Goal: Task Accomplishment & Management: Use online tool/utility

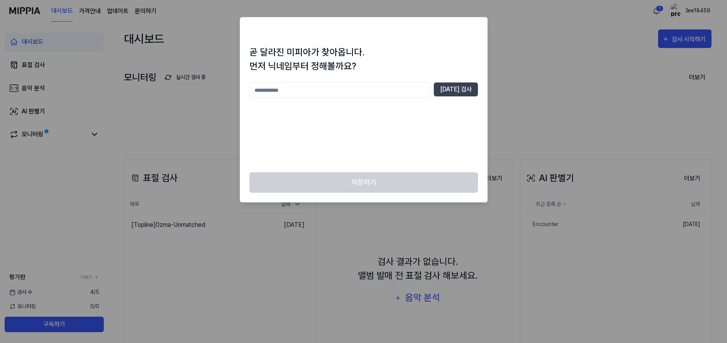
click at [333, 89] on input "text" at bounding box center [339, 89] width 181 height 15
type input "*"
type input "******"
click at [451, 97] on div "****** [DATE] 검사" at bounding box center [363, 89] width 228 height 15
click at [453, 94] on button "[DATE] 검사" at bounding box center [456, 89] width 44 height 14
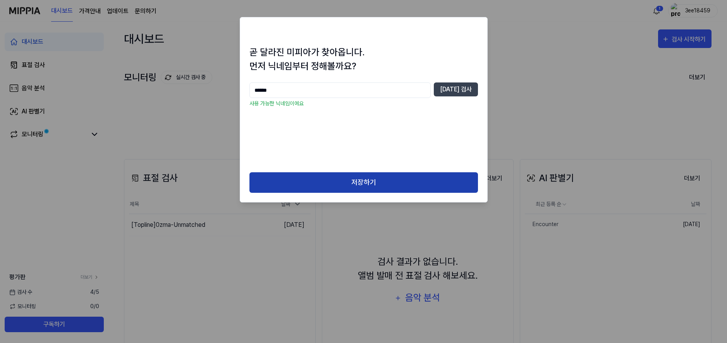
click at [370, 177] on button "저장하기" at bounding box center [363, 182] width 228 height 21
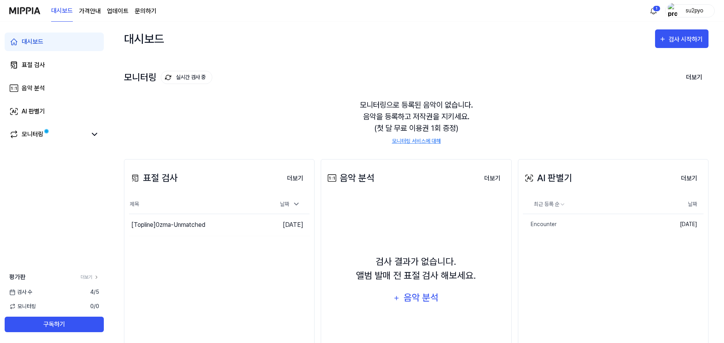
scroll to position [49, 0]
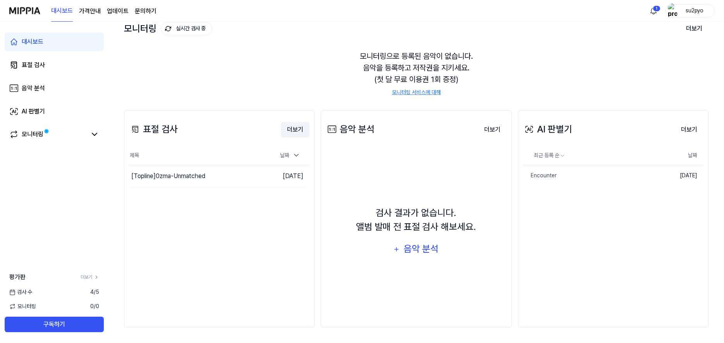
click at [295, 132] on button "더보기" at bounding box center [295, 129] width 29 height 15
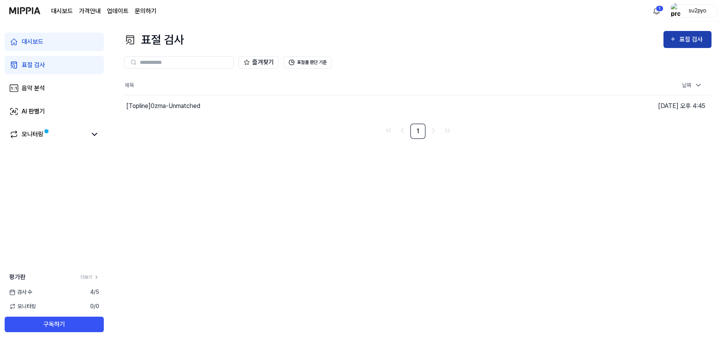
click at [701, 36] on div "표절 검사" at bounding box center [692, 39] width 26 height 10
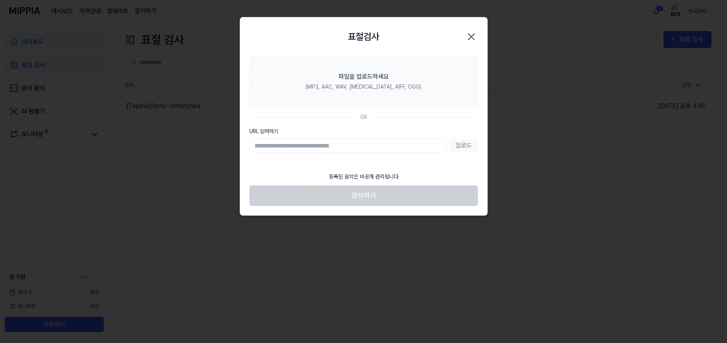
click at [472, 146] on div "업로드" at bounding box center [363, 146] width 228 height 14
click at [465, 146] on div "업로드" at bounding box center [363, 146] width 228 height 14
click at [280, 147] on input "URL 입력하기" at bounding box center [347, 146] width 197 height 14
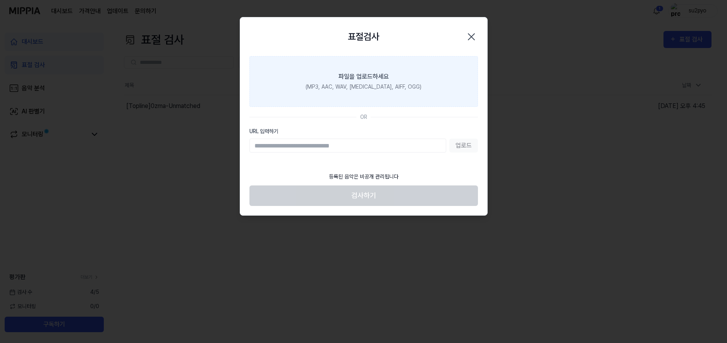
click at [352, 86] on div "(MP3, AAC, WAV, [MEDICAL_DATA], AIFF, OGG)" at bounding box center [363, 87] width 116 height 8
click at [0, 0] on input "파일을 업로드하세요 (MP3, AAC, WAV, [MEDICAL_DATA], AIFF, OGG)" at bounding box center [0, 0] width 0 height 0
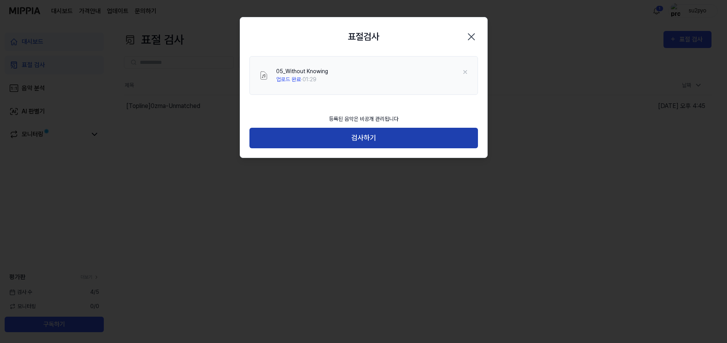
click at [372, 139] on button "검사하기" at bounding box center [363, 138] width 228 height 21
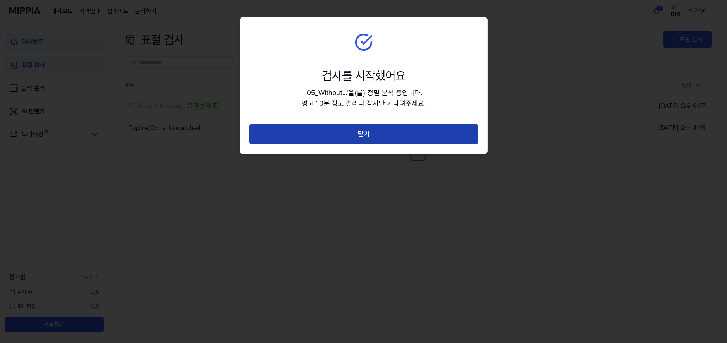
click at [401, 140] on button "닫기" at bounding box center [363, 134] width 228 height 21
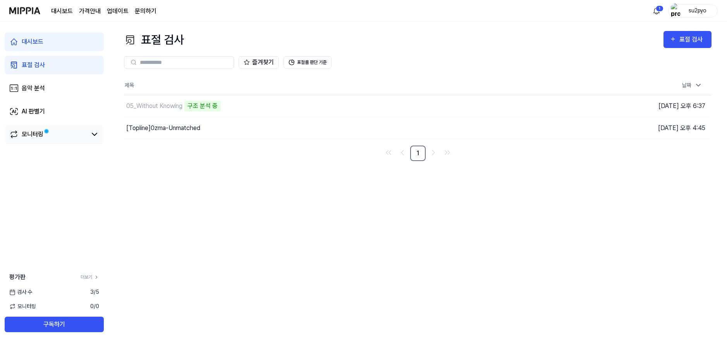
click at [87, 134] on div "모니터링" at bounding box center [54, 134] width 90 height 9
click at [94, 133] on icon at bounding box center [94, 134] width 9 height 9
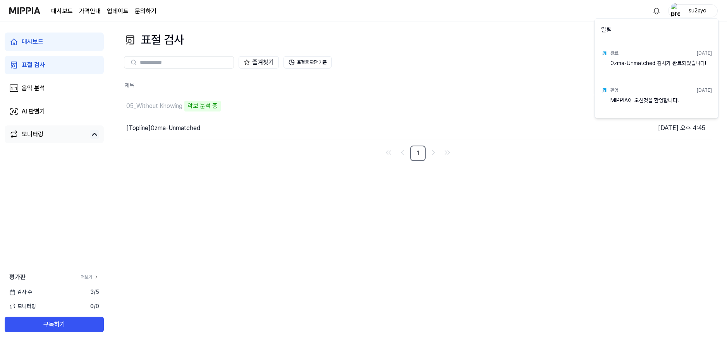
click at [653, 11] on html "대시보드 가격안내 업데이트 문의하기 su2pyo 대시보드 표절 검사 음악 분석 AI 판별기 모니터링 평가판 더보기 검사 [DATE] 모니터링 …" at bounding box center [363, 171] width 727 height 343
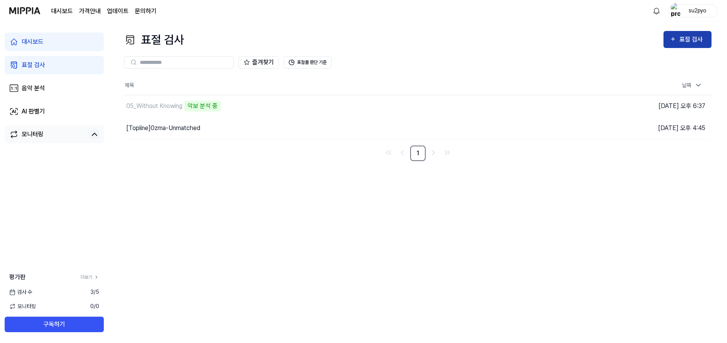
click at [673, 36] on icon "button" at bounding box center [672, 38] width 7 height 9
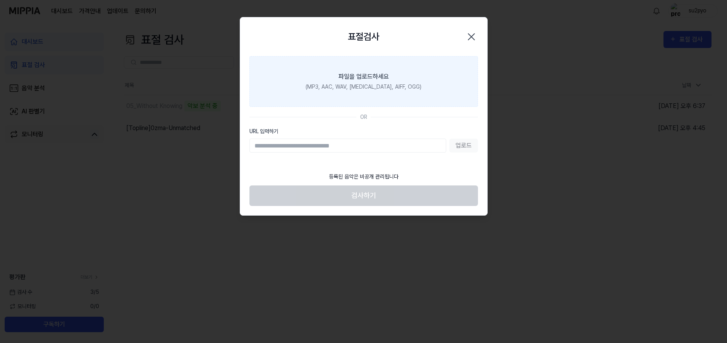
click at [390, 79] on label "파일을 업로드하세요 (MP3, AAC, WAV, [MEDICAL_DATA], AIFF, OGG)" at bounding box center [363, 81] width 228 height 51
click at [0, 0] on input "파일을 업로드하세요 (MP3, AAC, WAV, [MEDICAL_DATA], AIFF, OGG)" at bounding box center [0, 0] width 0 height 0
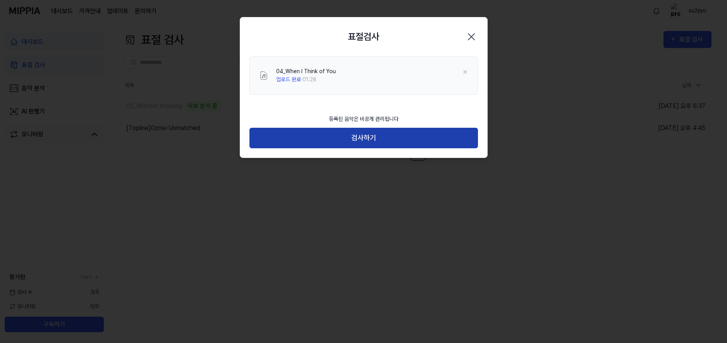
click at [360, 136] on button "검사하기" at bounding box center [363, 138] width 228 height 21
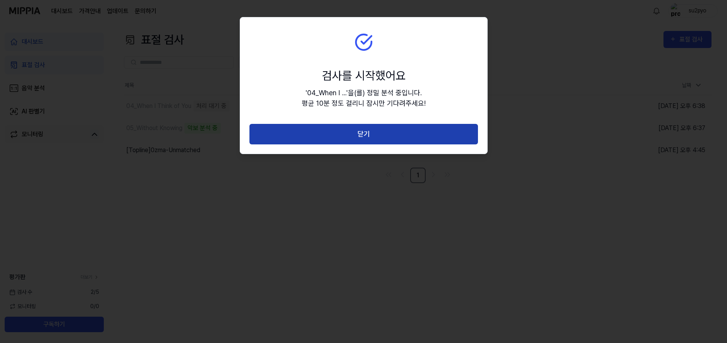
click at [378, 136] on button "닫기" at bounding box center [363, 134] width 228 height 21
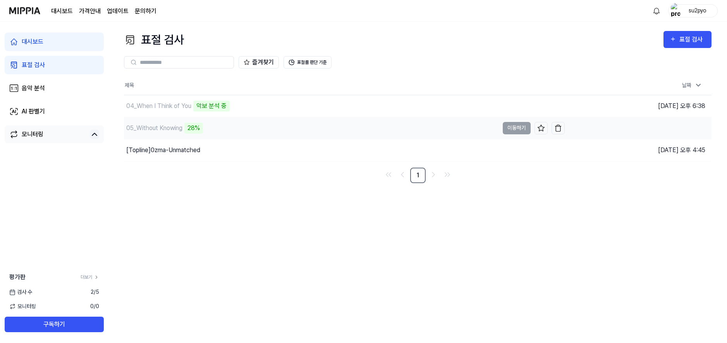
click at [524, 132] on td "05_Without Knowing 28% 이동하기" at bounding box center [344, 128] width 441 height 22
click at [166, 128] on div "05_Without Knowing" at bounding box center [154, 127] width 56 height 9
click at [163, 149] on div "[Topline] 0zma-Unmatched" at bounding box center [163, 150] width 74 height 9
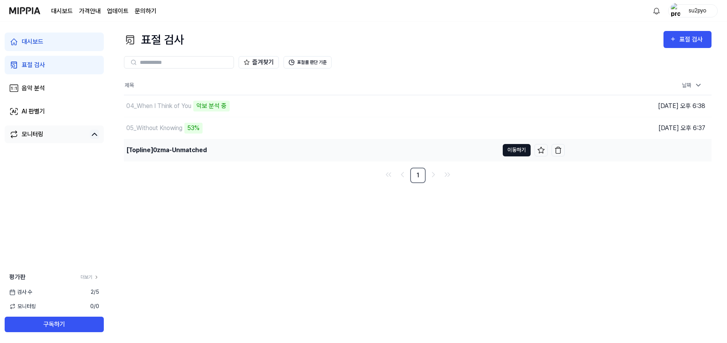
click at [506, 153] on button "이동하기" at bounding box center [516, 150] width 28 height 12
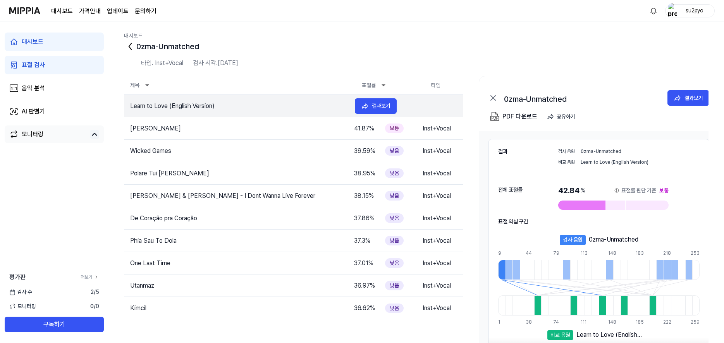
click at [144, 105] on td "Learn to Love (English Version)" at bounding box center [236, 105] width 225 height 9
click at [376, 106] on div "결과보기" at bounding box center [381, 105] width 19 height 9
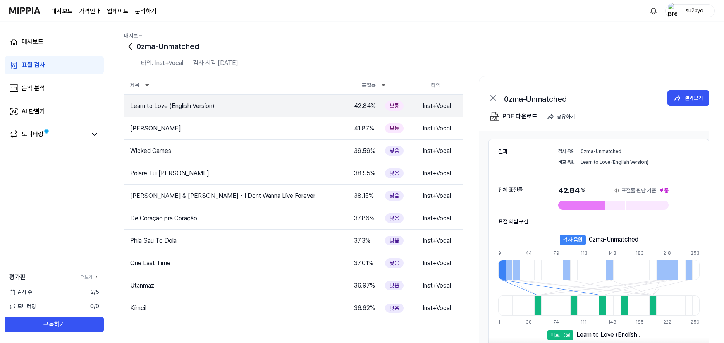
scroll to position [49, 0]
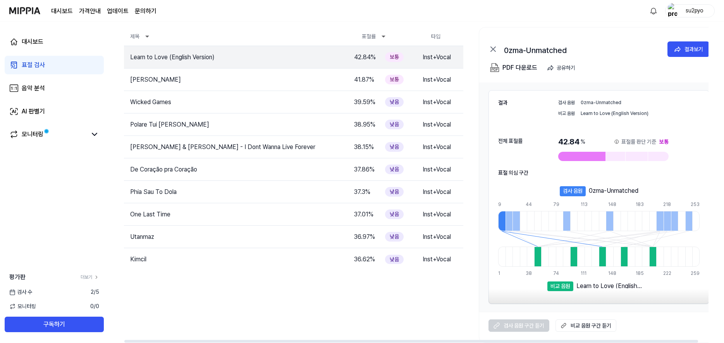
click at [593, 330] on link "비교 음원 구간 듣기" at bounding box center [585, 325] width 61 height 12
click at [367, 79] on icon at bounding box center [365, 80] width 8 height 8
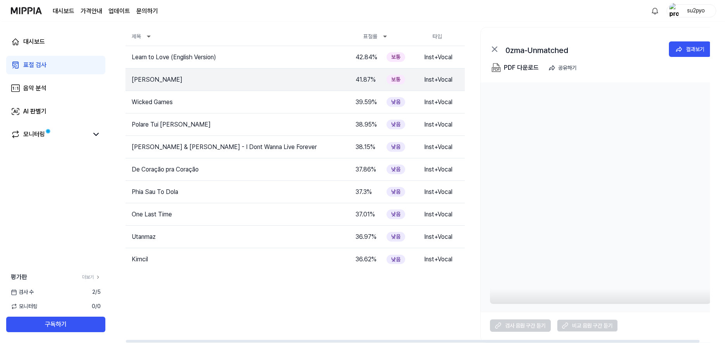
scroll to position [0, 0]
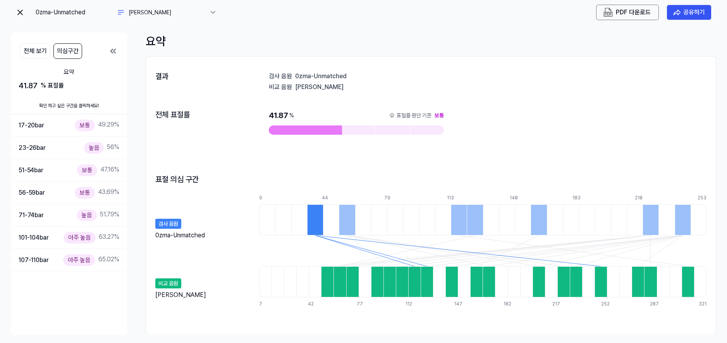
click at [464, 148] on div "결과 검사 음원 0zma-Unmatched 비교 음원 Damru Wale Ki Leela 전체 표절률 41.87 % 표절률 판단 기준 보통 표…" at bounding box center [430, 195] width 569 height 262
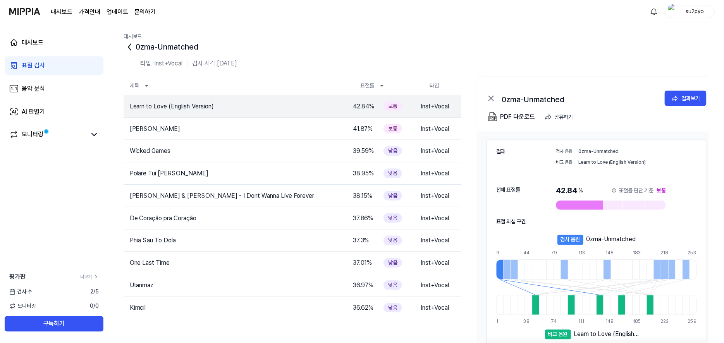
scroll to position [49, 0]
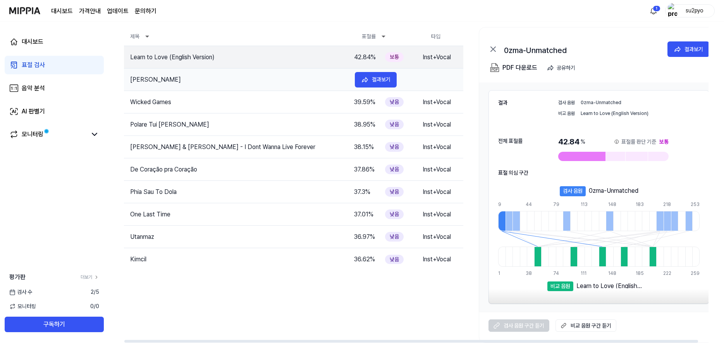
click at [237, 79] on td "[PERSON_NAME]" at bounding box center [236, 79] width 225 height 9
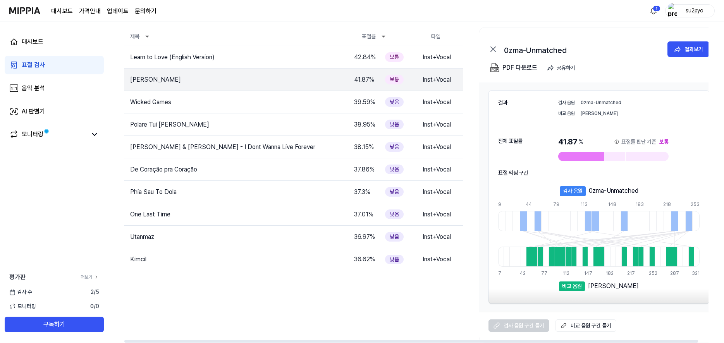
click at [609, 325] on link "비교 음원 구간 듣기" at bounding box center [585, 325] width 61 height 12
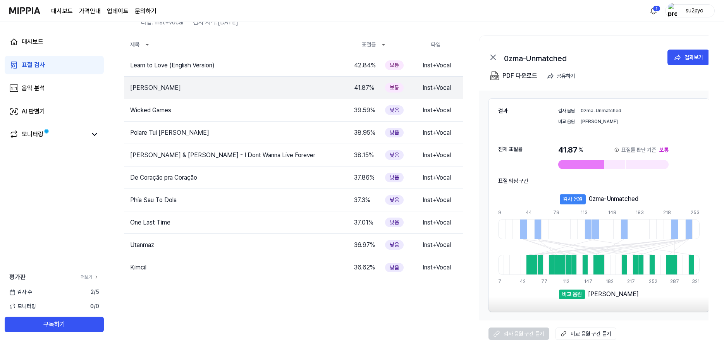
scroll to position [0, 0]
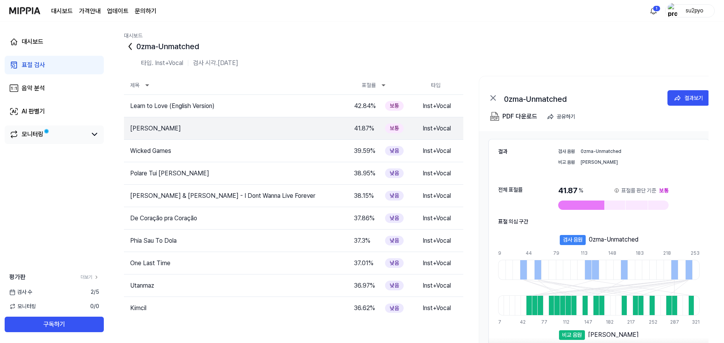
click at [37, 131] on div "모니터링" at bounding box center [33, 134] width 22 height 9
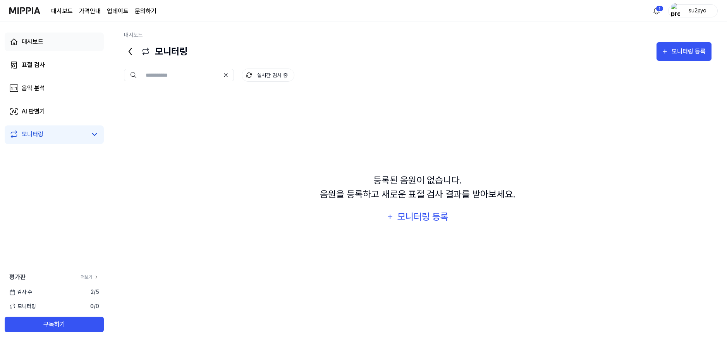
click at [43, 43] on div "대시보드" at bounding box center [33, 41] width 22 height 9
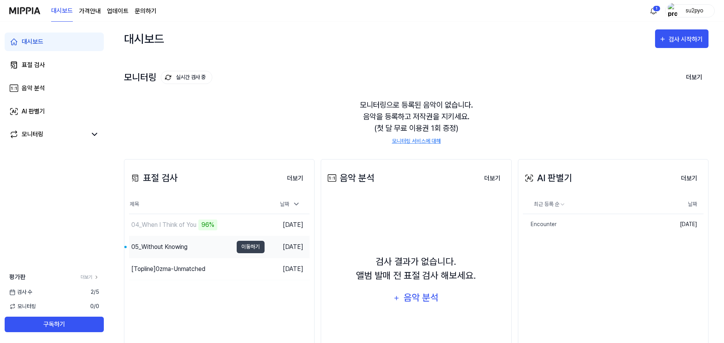
click at [182, 247] on div "05_Without Knowing" at bounding box center [159, 246] width 56 height 9
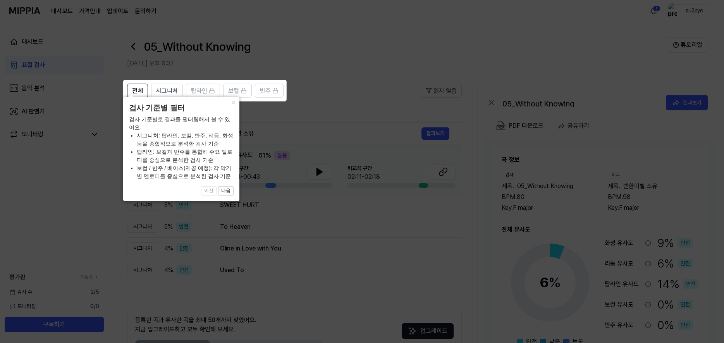
click at [253, 110] on icon at bounding box center [363, 171] width 727 height 343
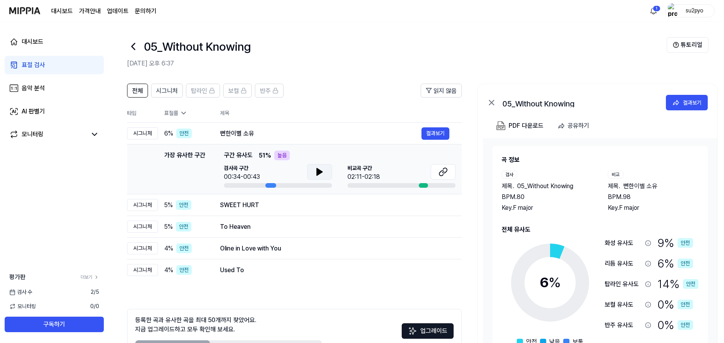
click at [323, 173] on icon at bounding box center [319, 171] width 9 height 9
click at [445, 171] on icon at bounding box center [442, 171] width 9 height 9
click at [358, 205] on div "SWEET HURT" at bounding box center [320, 205] width 201 height 9
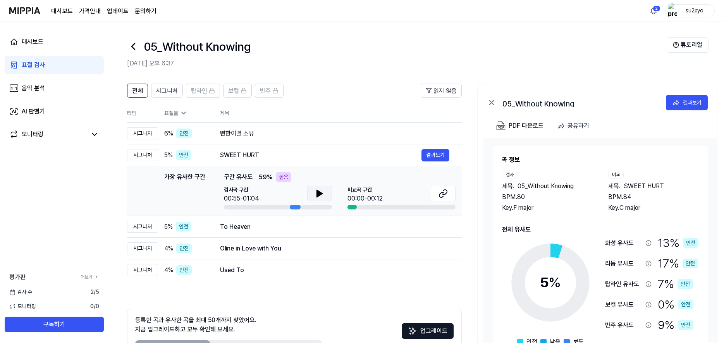
click at [310, 196] on button at bounding box center [319, 193] width 25 height 15
click at [448, 193] on button at bounding box center [442, 193] width 25 height 15
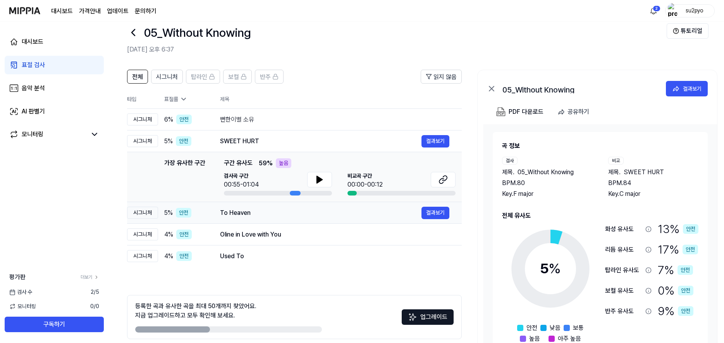
scroll to position [45, 0]
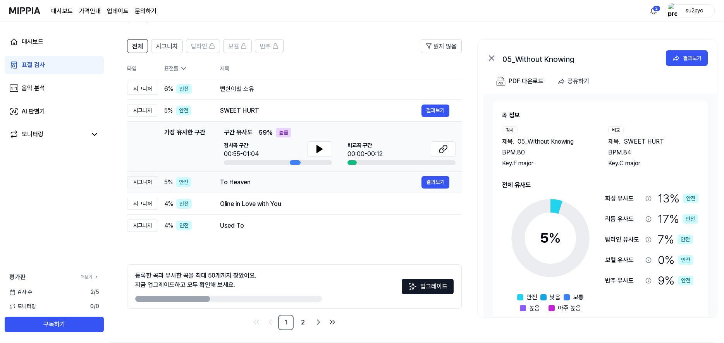
click at [347, 176] on div "To Heaven 결과보기" at bounding box center [334, 182] width 229 height 12
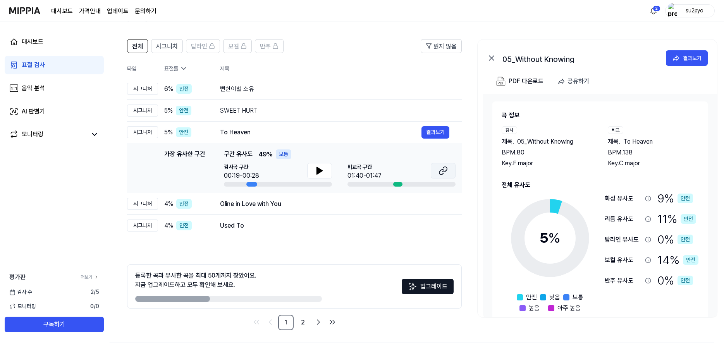
click at [454, 175] on button at bounding box center [442, 170] width 25 height 15
click at [311, 171] on button at bounding box center [319, 170] width 25 height 15
click at [307, 206] on div "Oline in Love with You" at bounding box center [320, 203] width 201 height 9
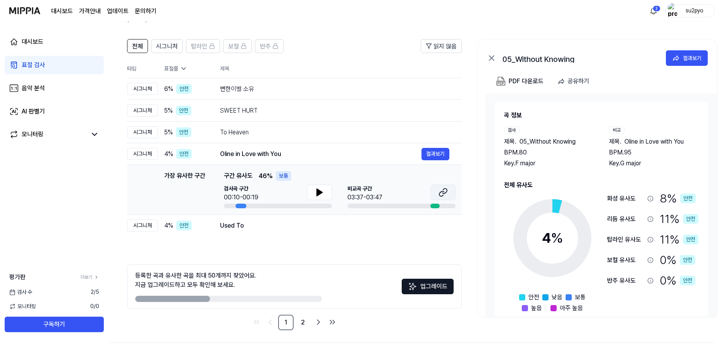
click at [434, 189] on button at bounding box center [442, 192] width 25 height 15
click at [318, 187] on button at bounding box center [319, 192] width 25 height 15
click at [318, 190] on icon at bounding box center [318, 192] width 2 height 6
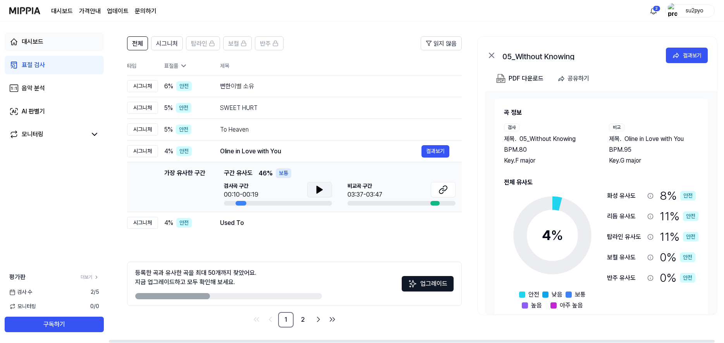
click at [35, 41] on div "대시보드" at bounding box center [33, 41] width 22 height 9
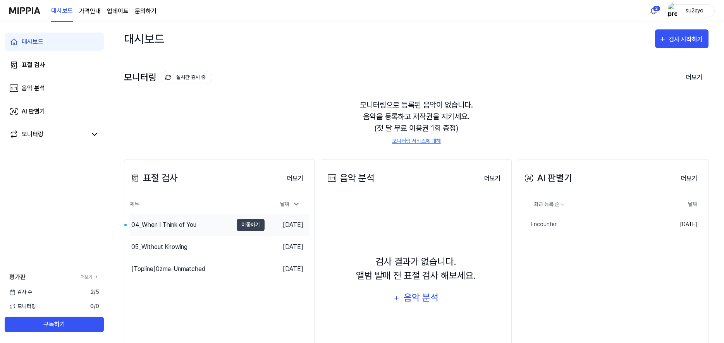
click at [144, 226] on div "04_When I Think of You" at bounding box center [163, 224] width 65 height 9
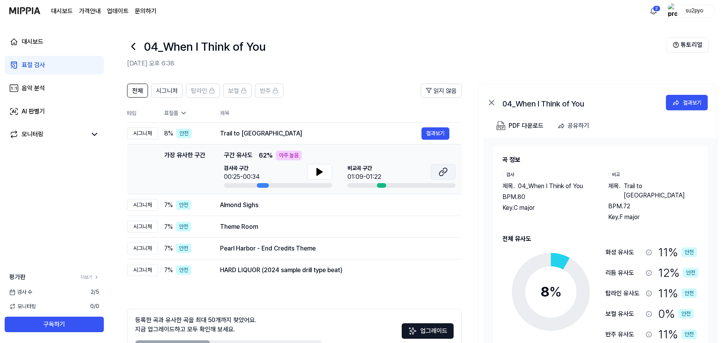
click at [445, 171] on icon at bounding box center [442, 171] width 9 height 9
click at [320, 168] on icon at bounding box center [319, 171] width 9 height 9
click at [372, 209] on div "Almond Sighs" at bounding box center [320, 205] width 201 height 9
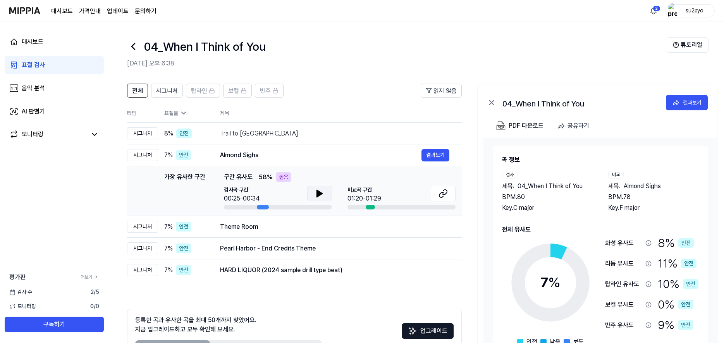
click at [324, 191] on icon at bounding box center [319, 193] width 9 height 9
click at [445, 194] on icon at bounding box center [444, 192] width 5 height 5
click at [323, 228] on div "Theme Room" at bounding box center [320, 226] width 201 height 9
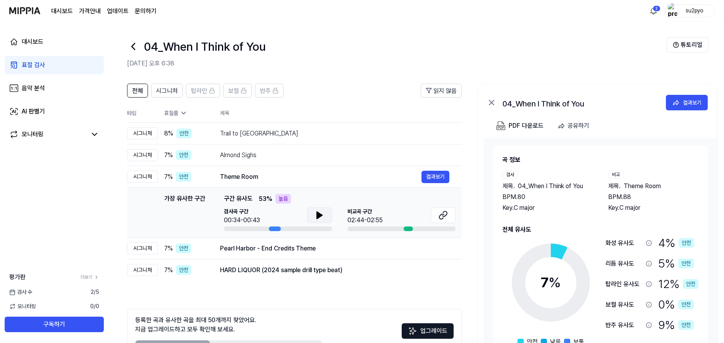
click at [322, 216] on icon at bounding box center [319, 215] width 9 height 9
click at [441, 209] on button at bounding box center [442, 214] width 25 height 15
